Goal: Information Seeking & Learning: Find specific fact

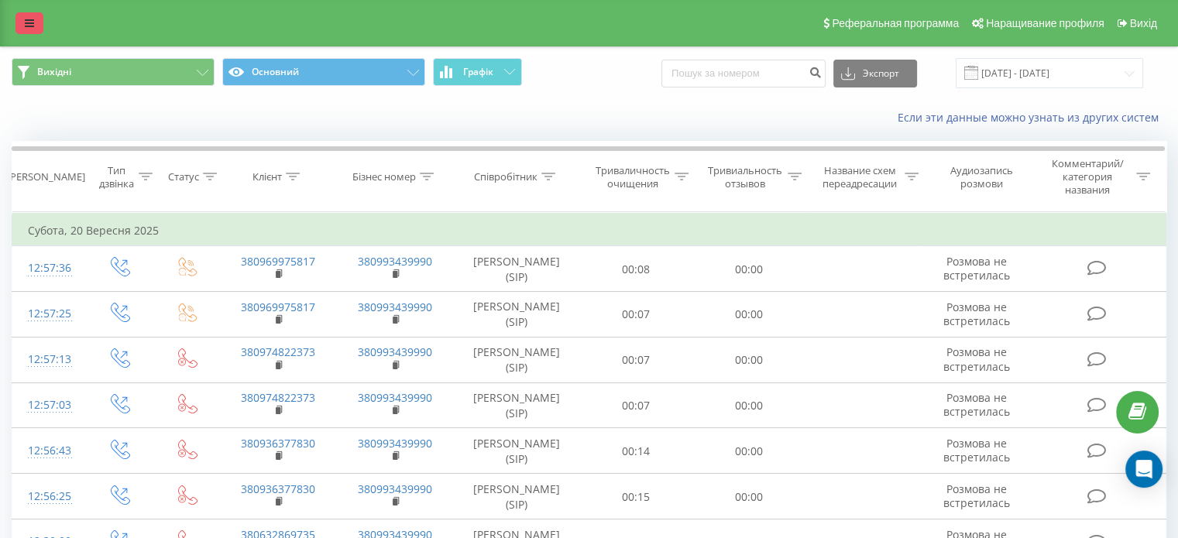
click at [37, 27] on link at bounding box center [29, 23] width 28 height 22
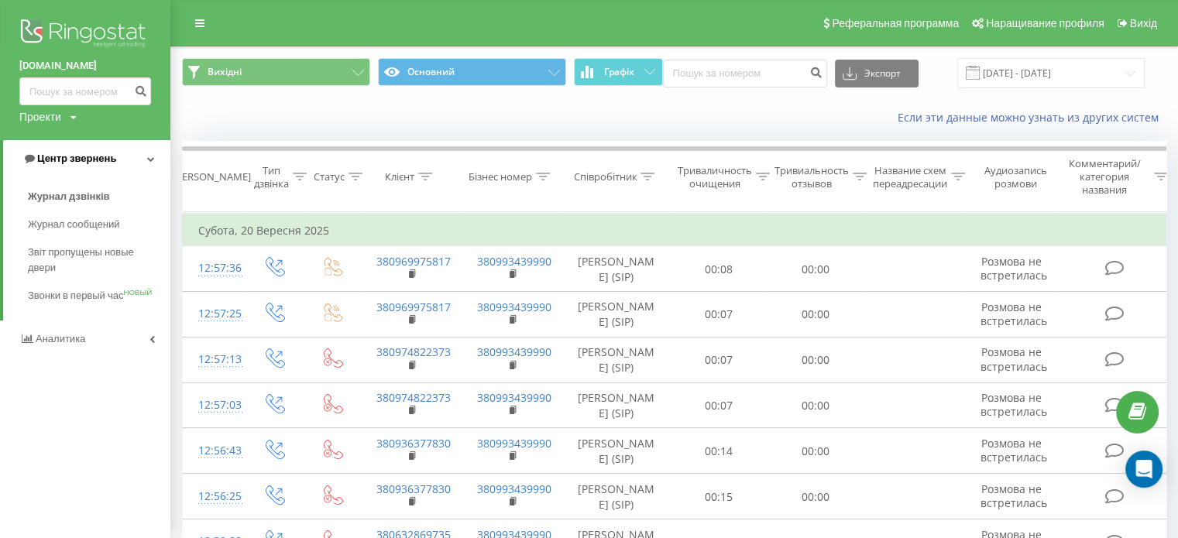
click at [152, 149] on link "Центр звернень" at bounding box center [86, 158] width 167 height 37
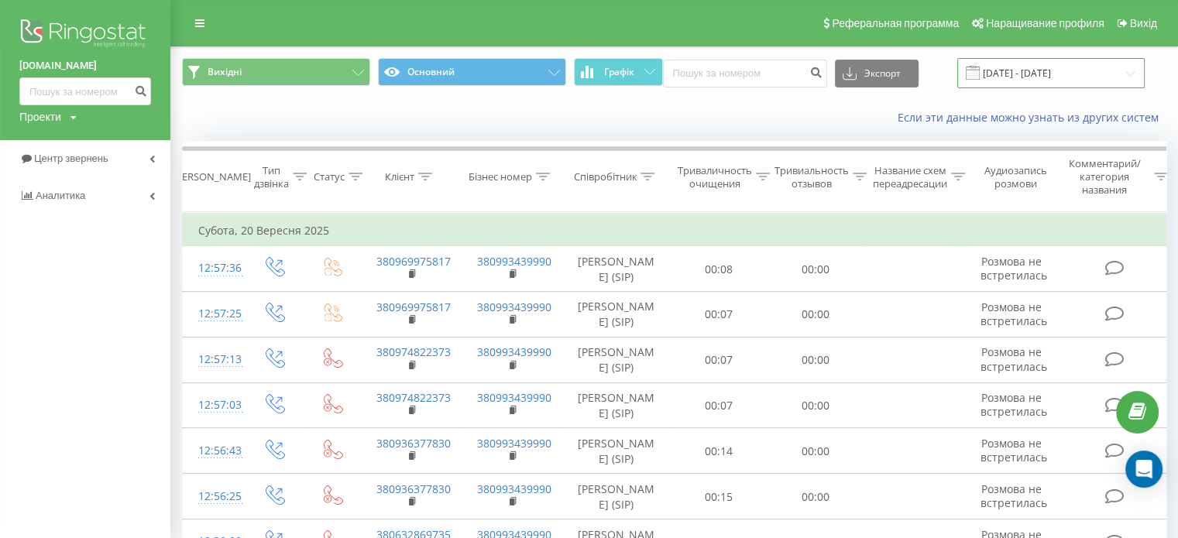
click at [1047, 70] on input "[DATE] - [DATE]" at bounding box center [1050, 73] width 187 height 30
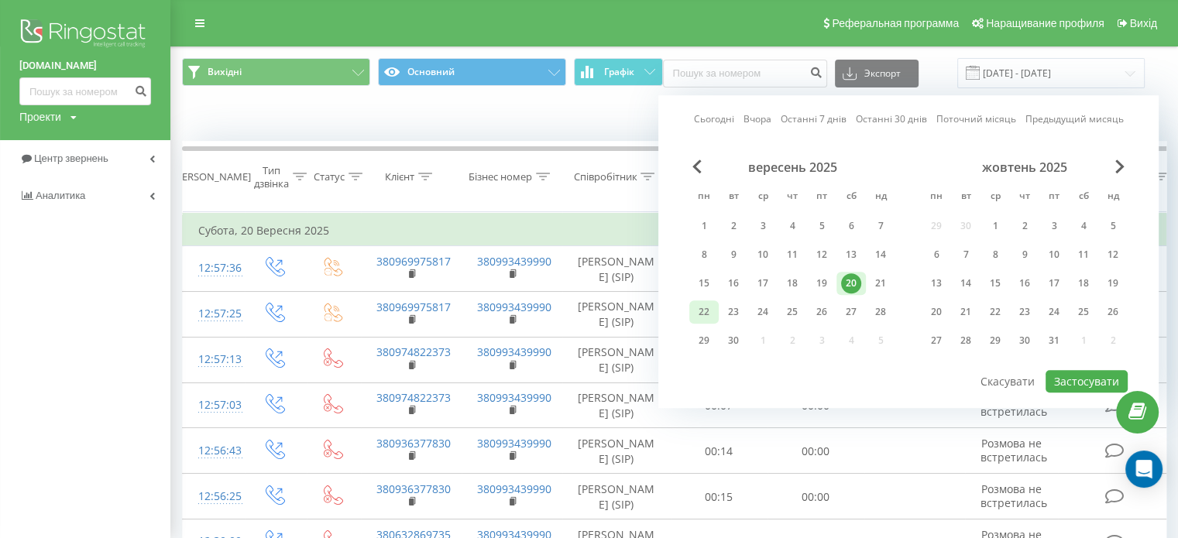
click at [707, 310] on font "22" at bounding box center [703, 311] width 11 height 13
click at [1084, 374] on font "Застосувати" at bounding box center [1086, 381] width 65 height 15
type input "[DATE] - [DATE]"
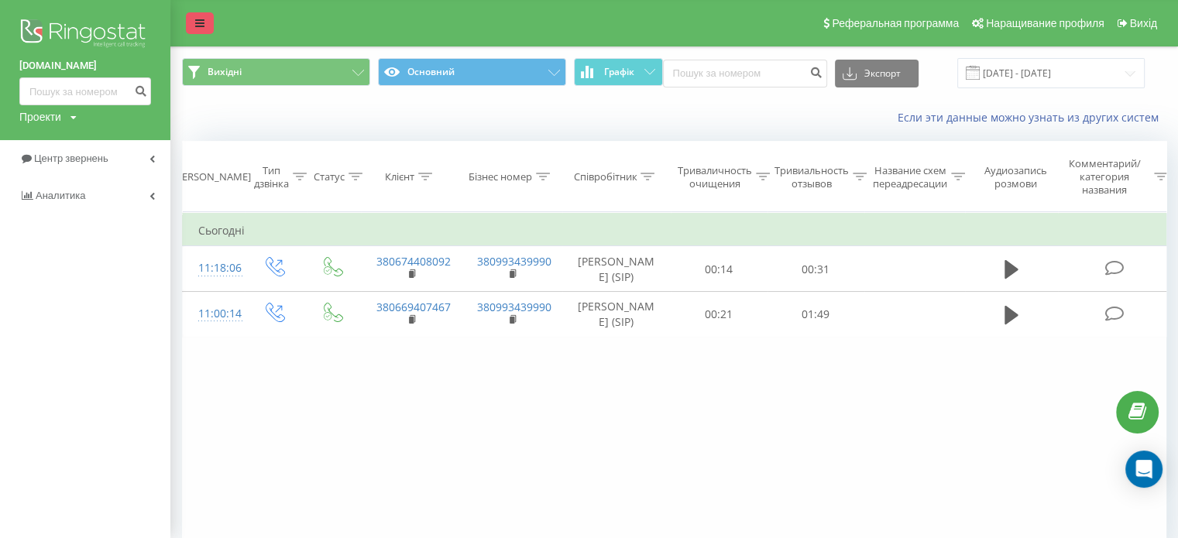
click at [198, 24] on icon at bounding box center [199, 23] width 9 height 11
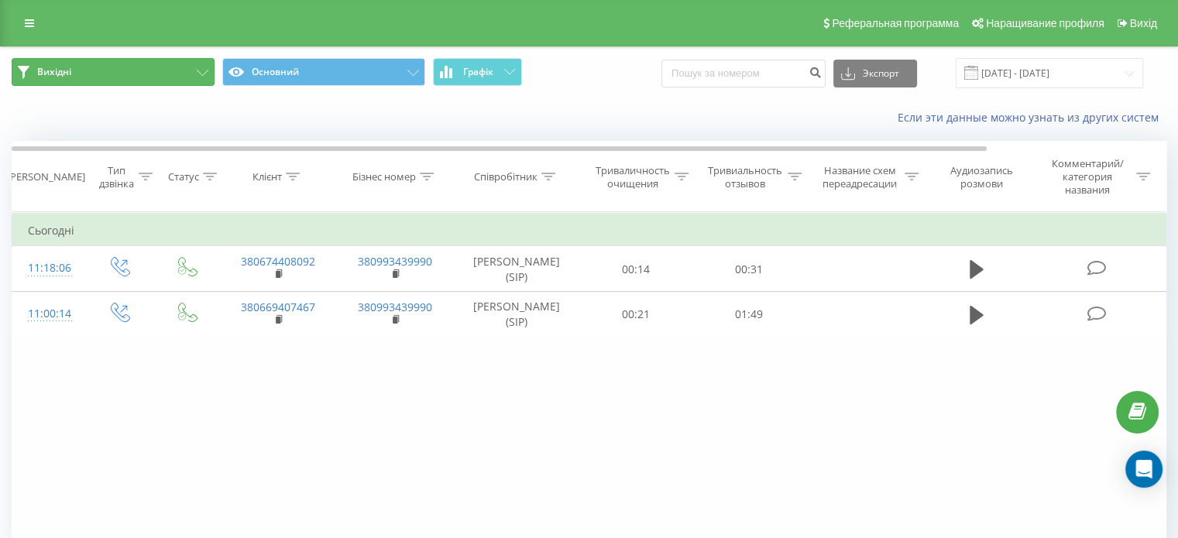
click at [156, 70] on button "Вихідні" at bounding box center [113, 72] width 203 height 28
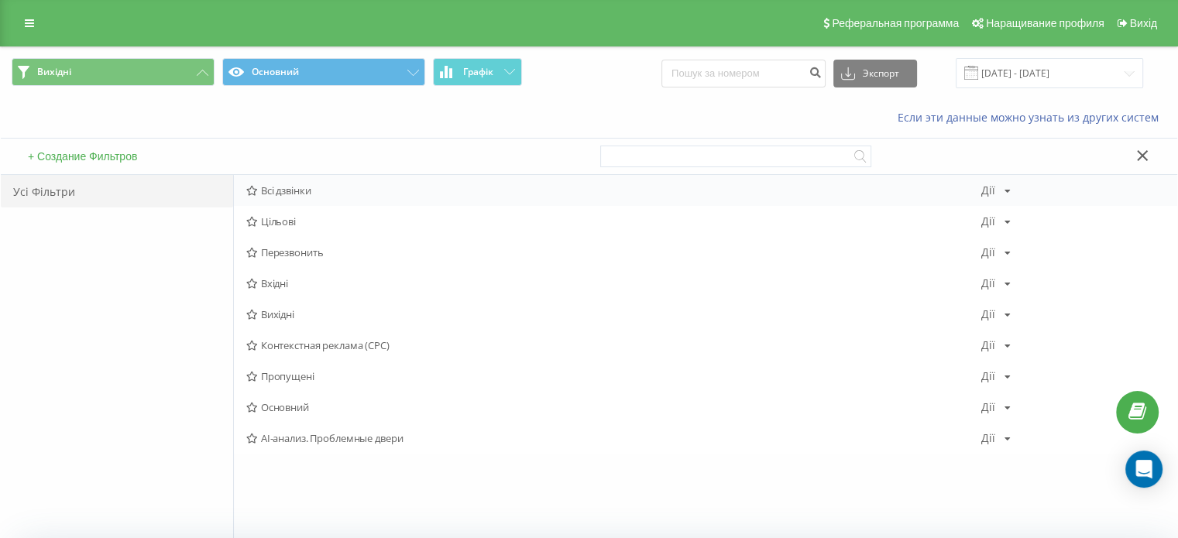
click at [284, 187] on font "Всі дзвінки" at bounding box center [286, 191] width 50 height 14
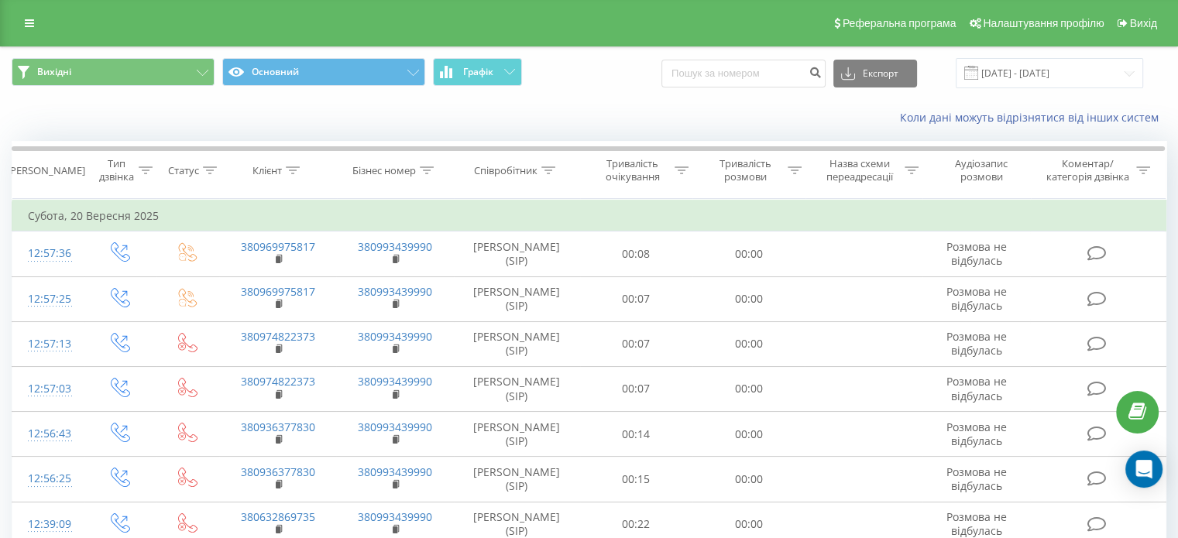
drag, startPoint x: 232, startPoint y: 128, endPoint x: 774, endPoint y: 107, distance: 542.4
click at [235, 127] on div "Коли дані можуть відрізнятися вiд інших систем" at bounding box center [589, 117] width 1176 height 37
drag, startPoint x: 698, startPoint y: 74, endPoint x: 700, endPoint y: 85, distance: 11.8
click at [700, 85] on input at bounding box center [743, 74] width 164 height 28
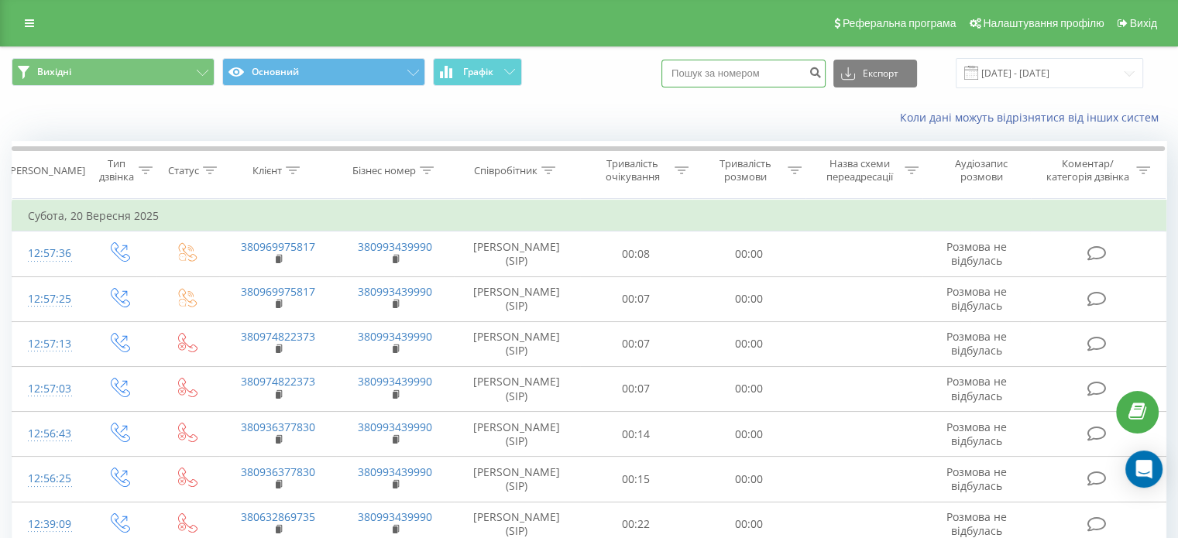
paste input "380683139344"
type input "380683139344"
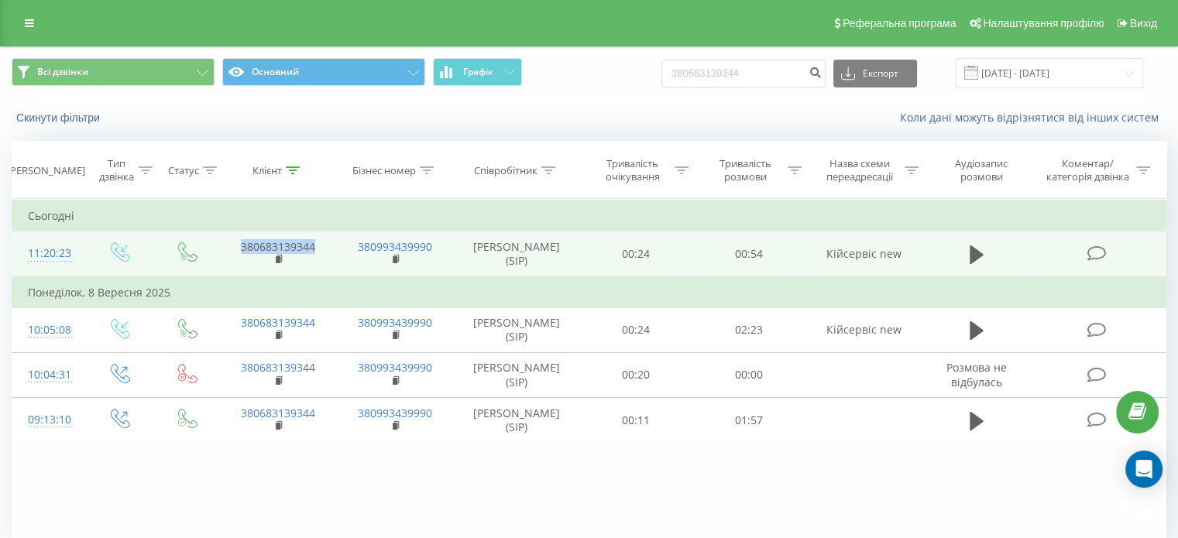
drag, startPoint x: 331, startPoint y: 245, endPoint x: 238, endPoint y: 242, distance: 93.0
click at [238, 242] on td "380683139344" at bounding box center [277, 255] width 117 height 46
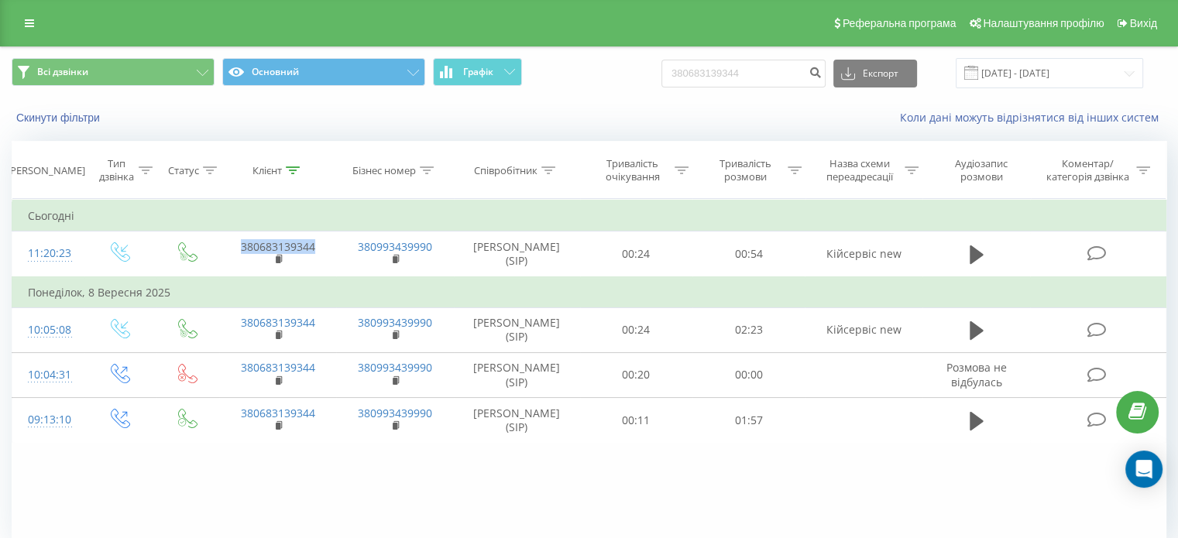
copy link "380683139344"
